Goal: Information Seeking & Learning: Learn about a topic

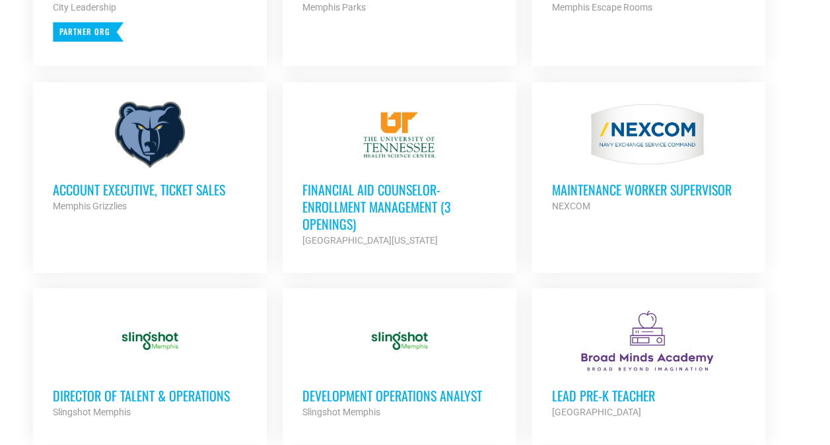
scroll to position [729, 0]
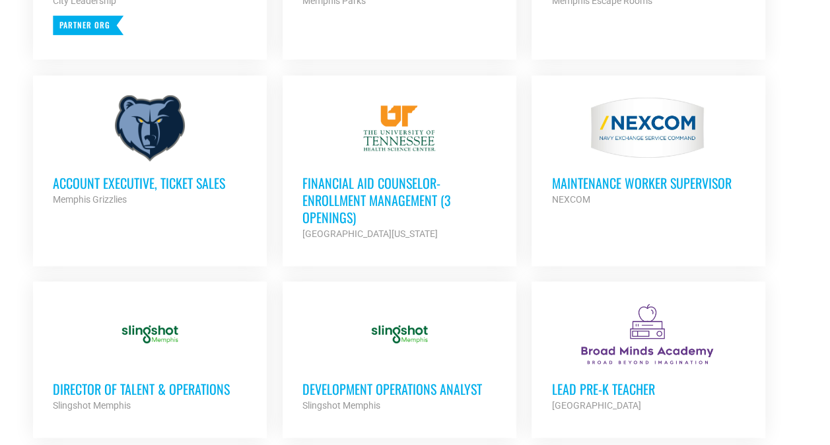
click at [469, 142] on div at bounding box center [399, 128] width 194 height 66
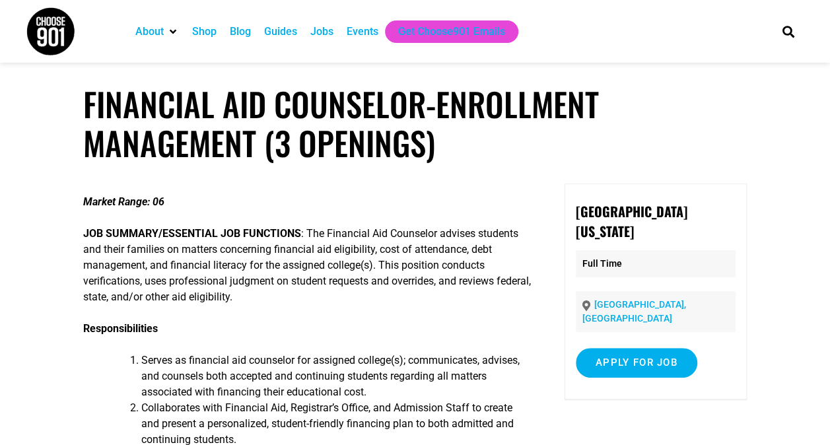
click at [455, 277] on p "JOB SUMMARY/ESSENTIAL JOB FUNCTIONS : The Financial Aid Counselor advises stude…" at bounding box center [307, 265] width 448 height 79
